Goal: Check status

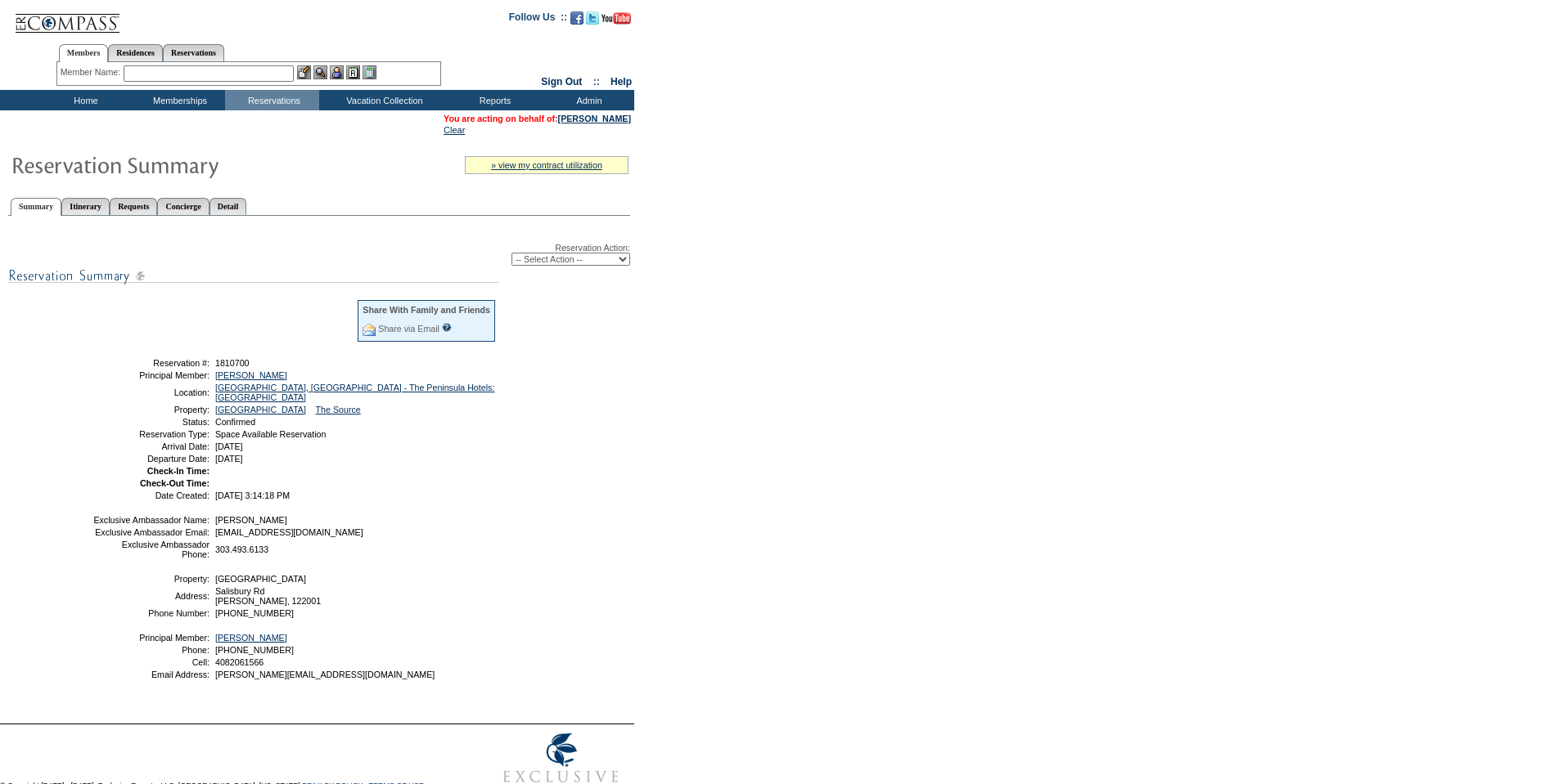
drag, startPoint x: 350, startPoint y: 460, endPoint x: 137, endPoint y: 371, distance: 230.8
click at [137, 371] on tbody "Share With Family and Friends Share via Email Share Reservation Information Ple…" at bounding box center [294, 399] width 404 height 202
copy tbody "Reservation #: 1810700 Principal Member: Lessing, Gary Location: Hong Kong, Chi…"
click at [188, 73] on input "text" at bounding box center [208, 74] width 170 height 16
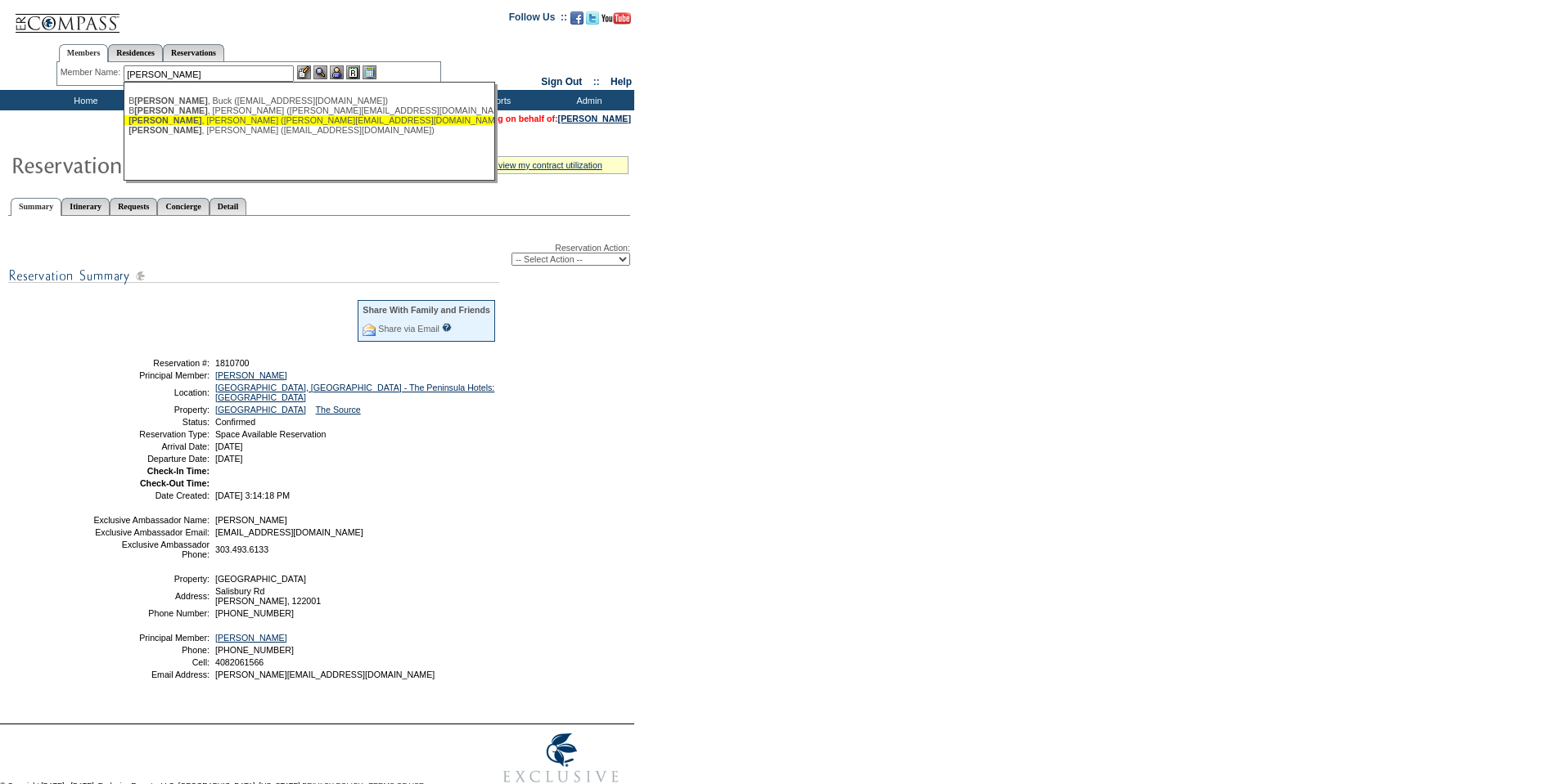
click at [152, 123] on span "Lessing" at bounding box center [165, 120] width 72 height 10
type input "Lessing, Gary (glessing@ewingfoley.com)"
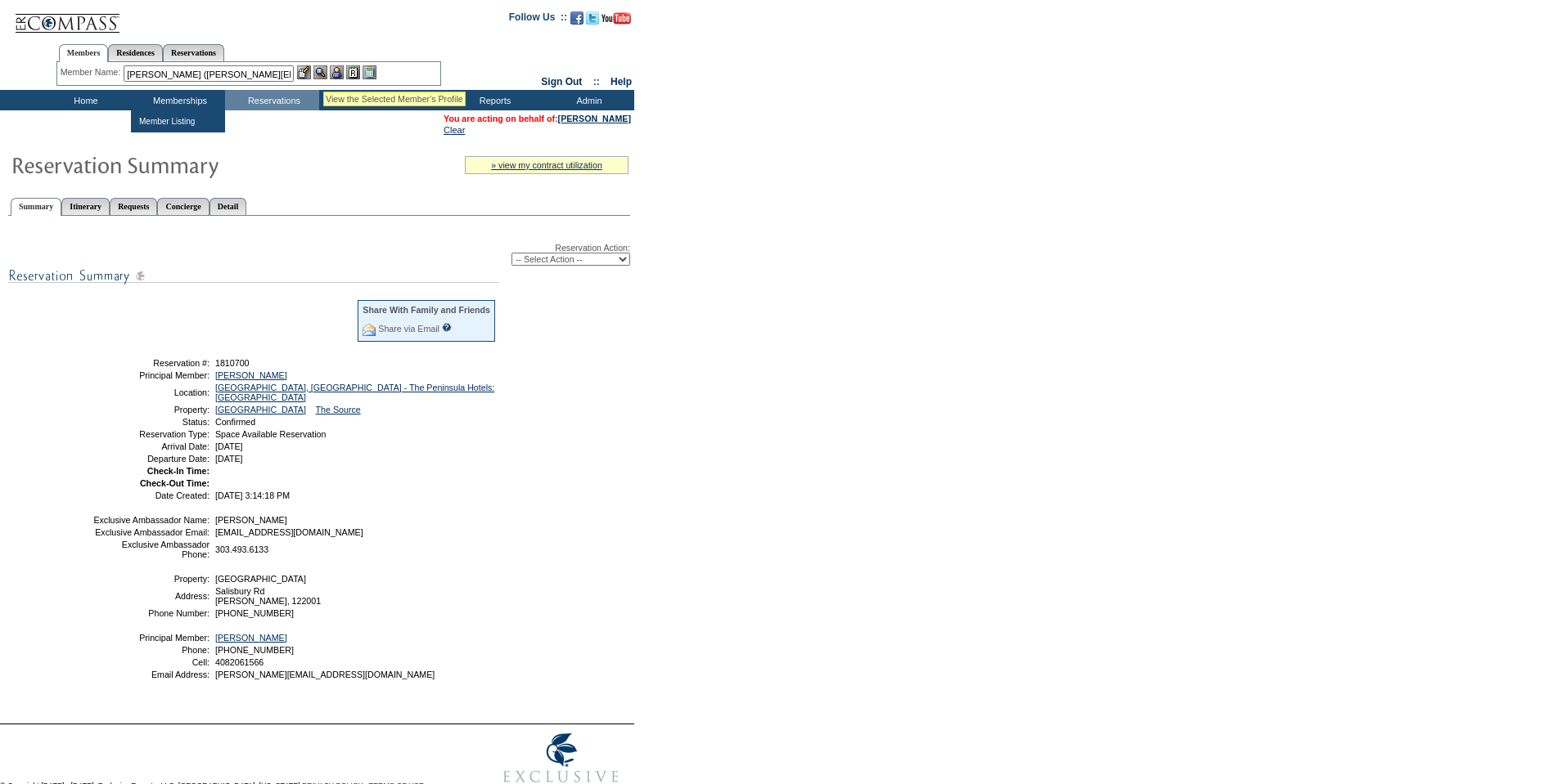
click at [323, 72] on img at bounding box center [320, 72] width 14 height 14
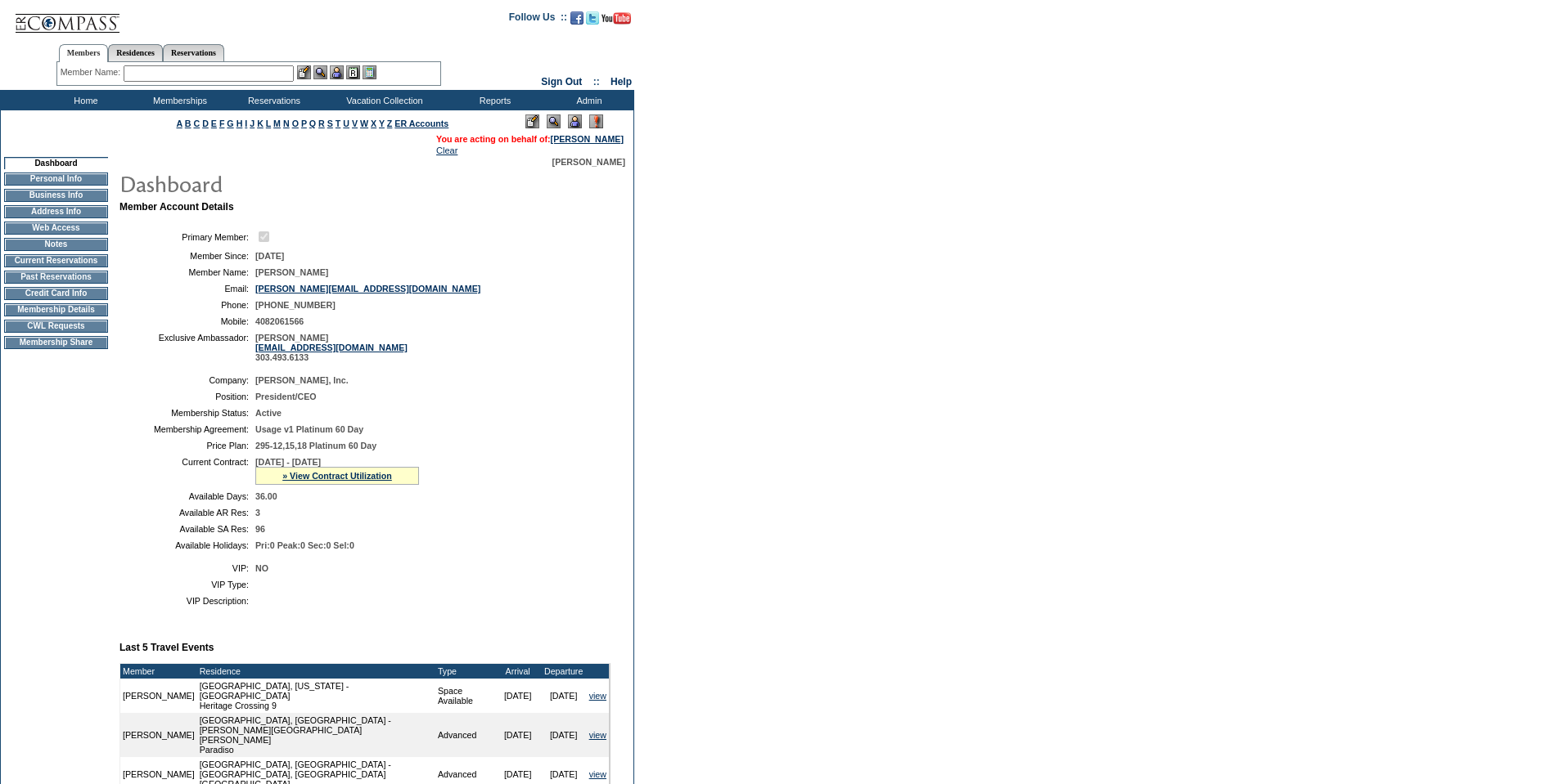
click at [26, 300] on td "Credit Card Info" at bounding box center [56, 294] width 104 height 13
